Goal: Navigation & Orientation: Find specific page/section

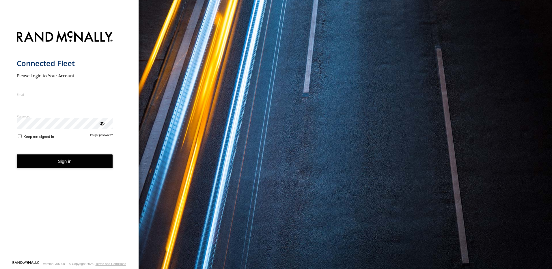
type input "**********"
click at [83, 168] on button "Sign in" at bounding box center [65, 161] width 96 height 14
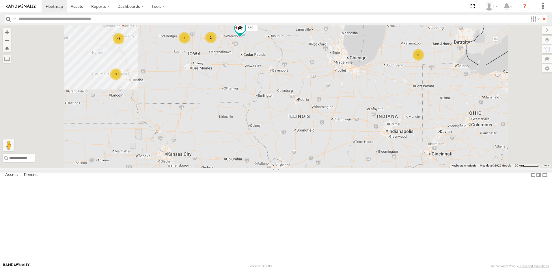
click at [190, 44] on div "4" at bounding box center [185, 38] width 12 height 12
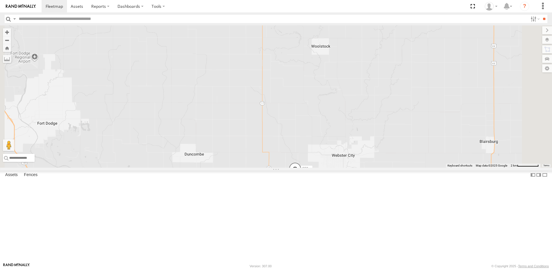
click at [264, 24] on div "3" at bounding box center [259, 18] width 12 height 12
